Goal: Transaction & Acquisition: Purchase product/service

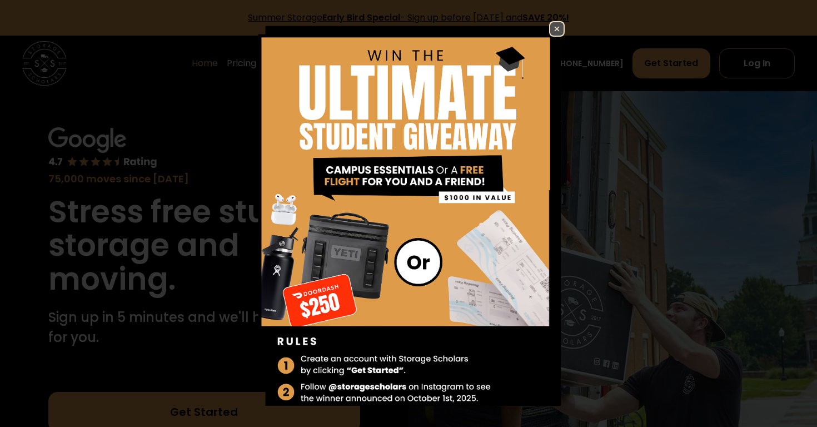
click at [560, 28] on img at bounding box center [556, 28] width 13 height 13
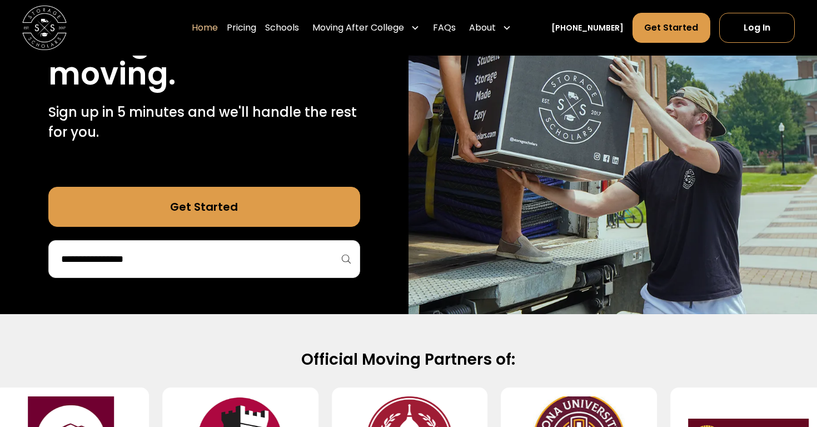
scroll to position [208, 0]
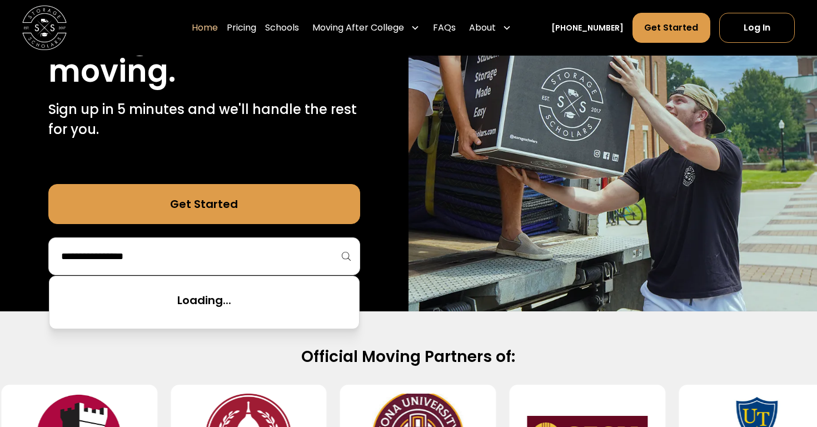
click at [288, 264] on input "search" at bounding box center [204, 256] width 288 height 19
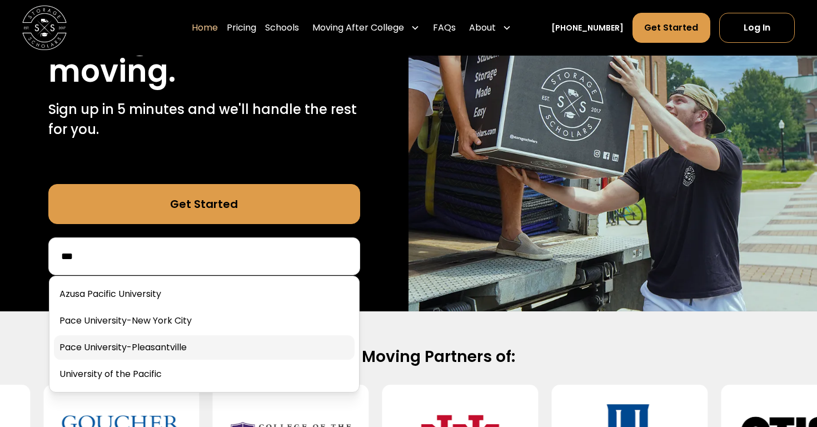
type input "***"
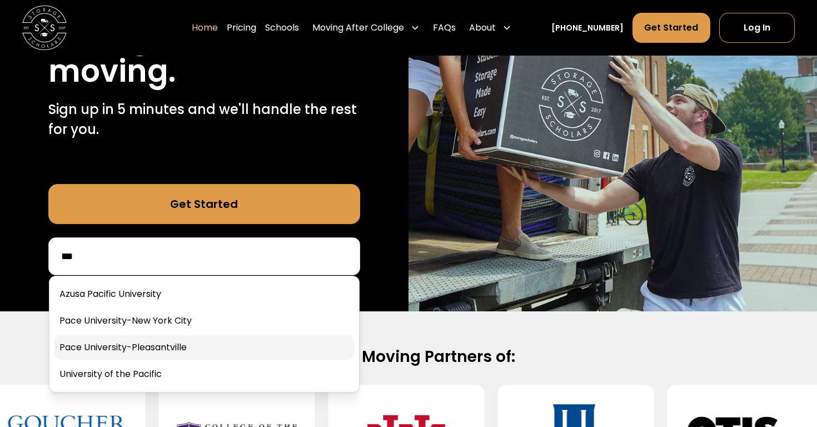
click at [231, 346] on link at bounding box center [204, 347] width 301 height 24
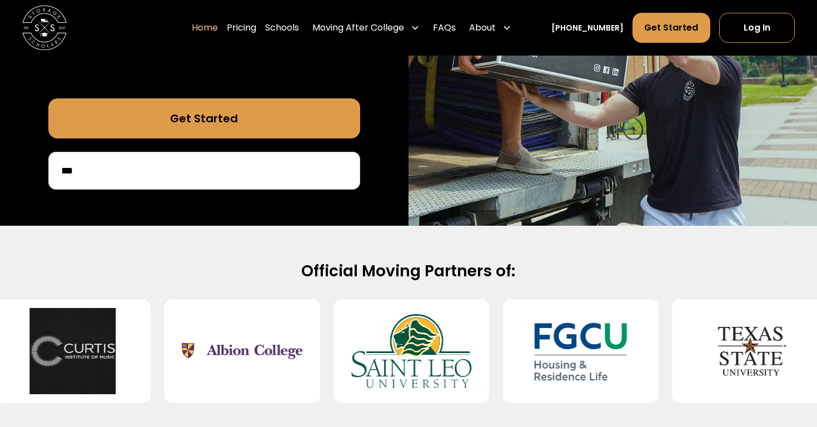
scroll to position [262, 0]
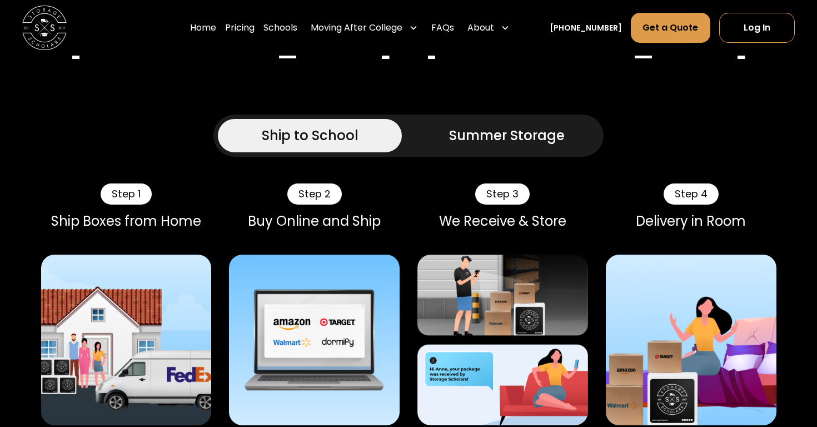
scroll to position [941, 0]
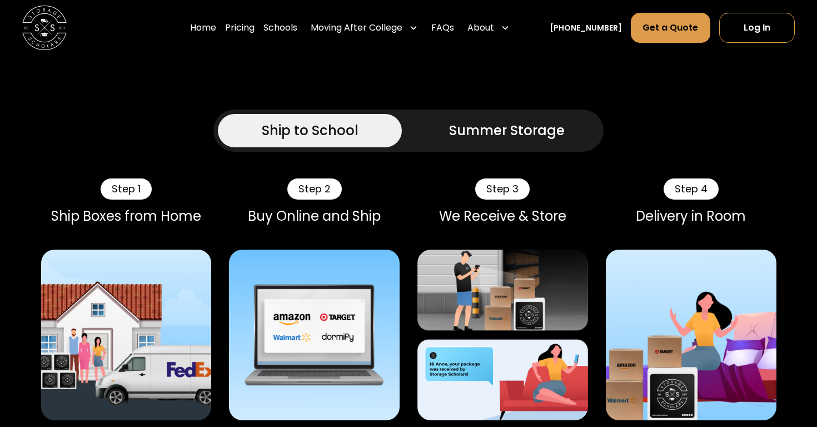
click at [470, 121] on div "Summer Storage" at bounding box center [507, 131] width 116 height 20
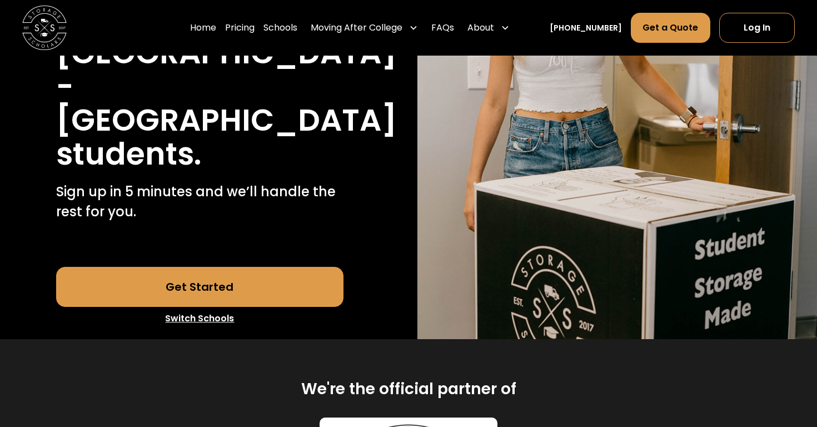
scroll to position [231, 0]
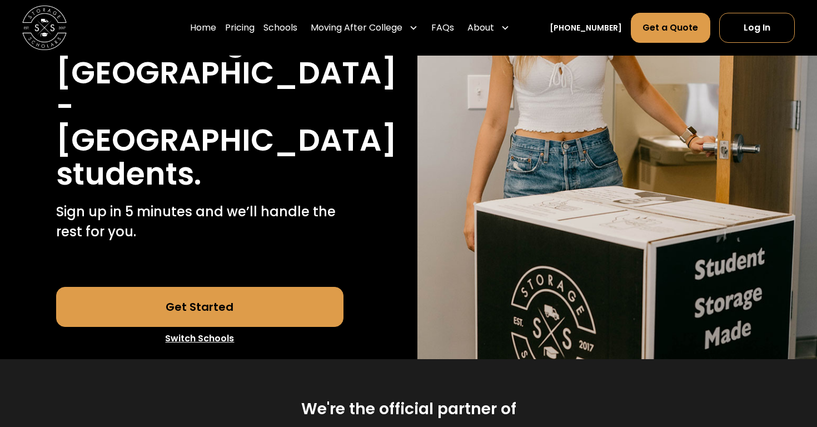
click at [280, 287] on link "Get Started" at bounding box center [200, 307] width 288 height 40
